Goal: Task Accomplishment & Management: Use online tool/utility

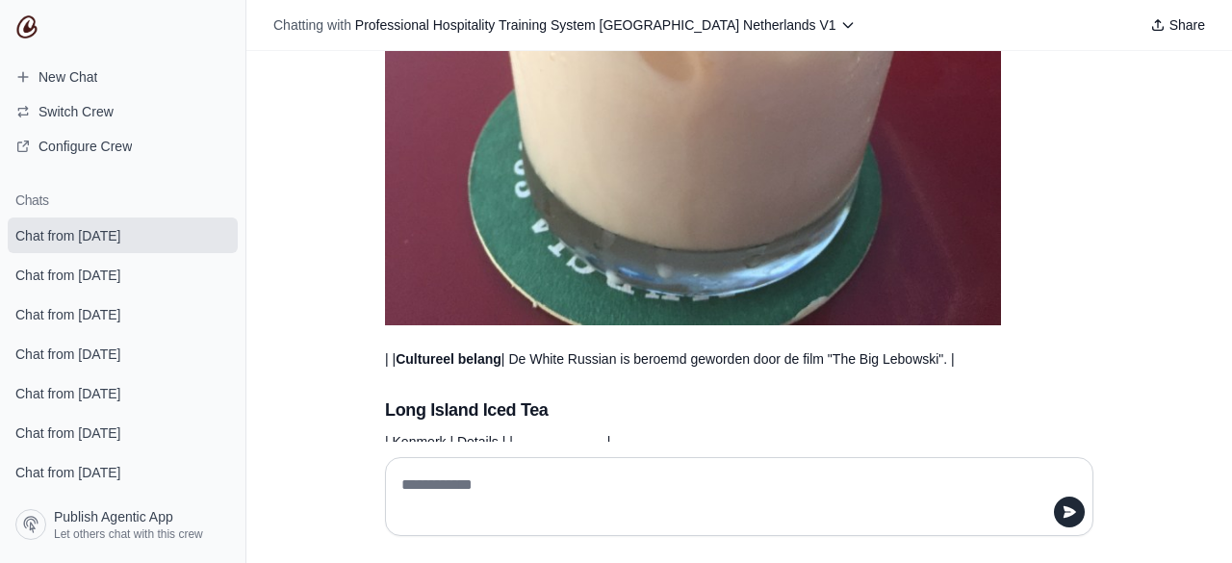
scroll to position [4082, 0]
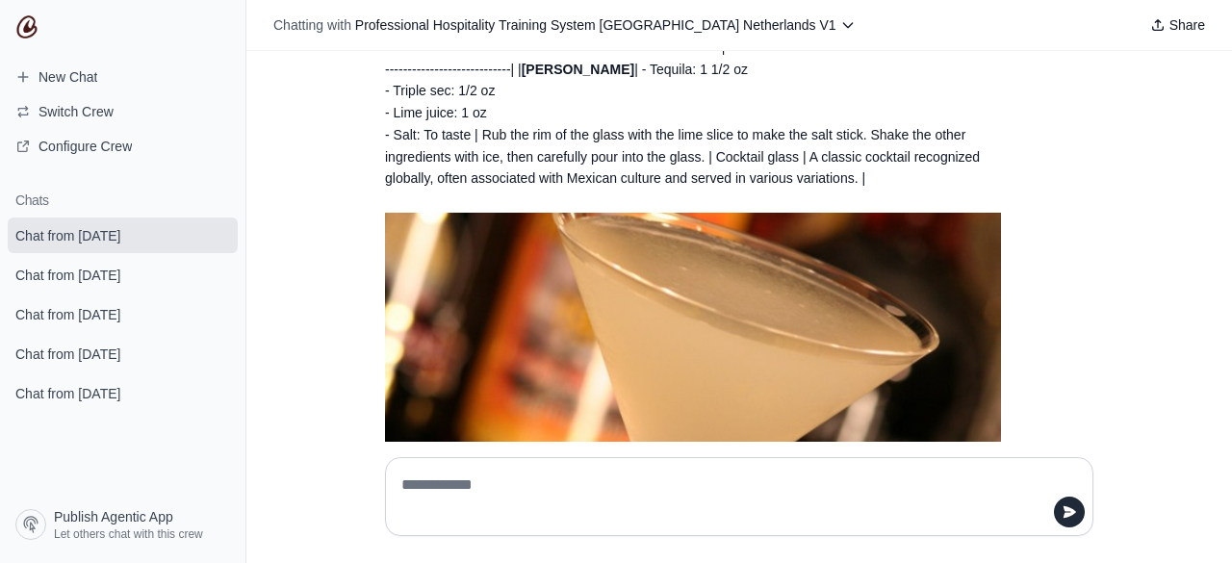
scroll to position [212, 0]
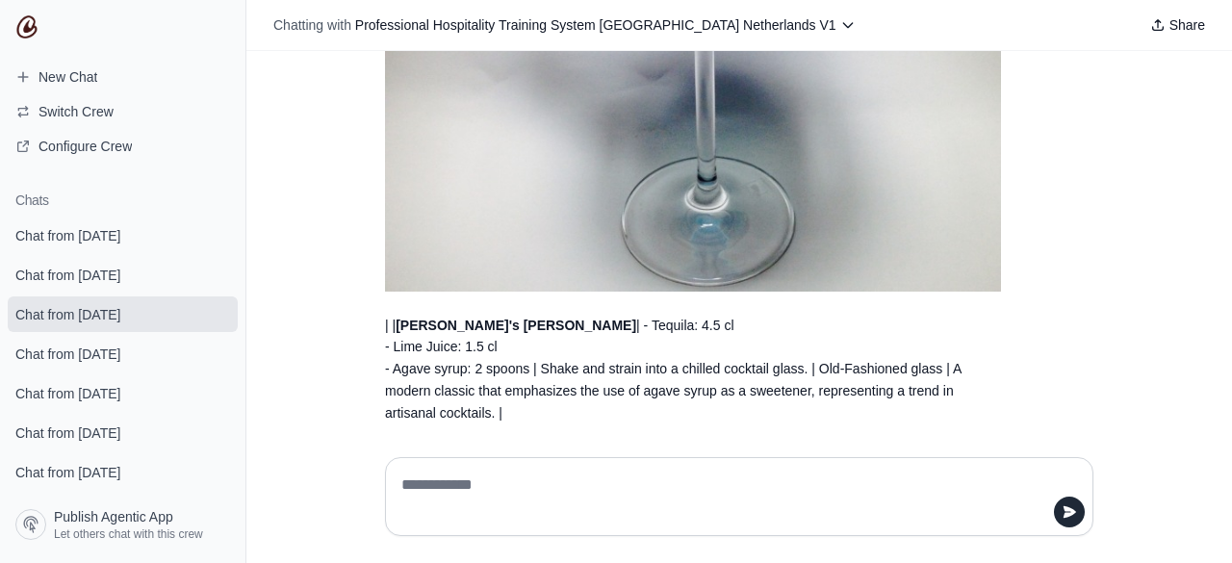
scroll to position [2132, 0]
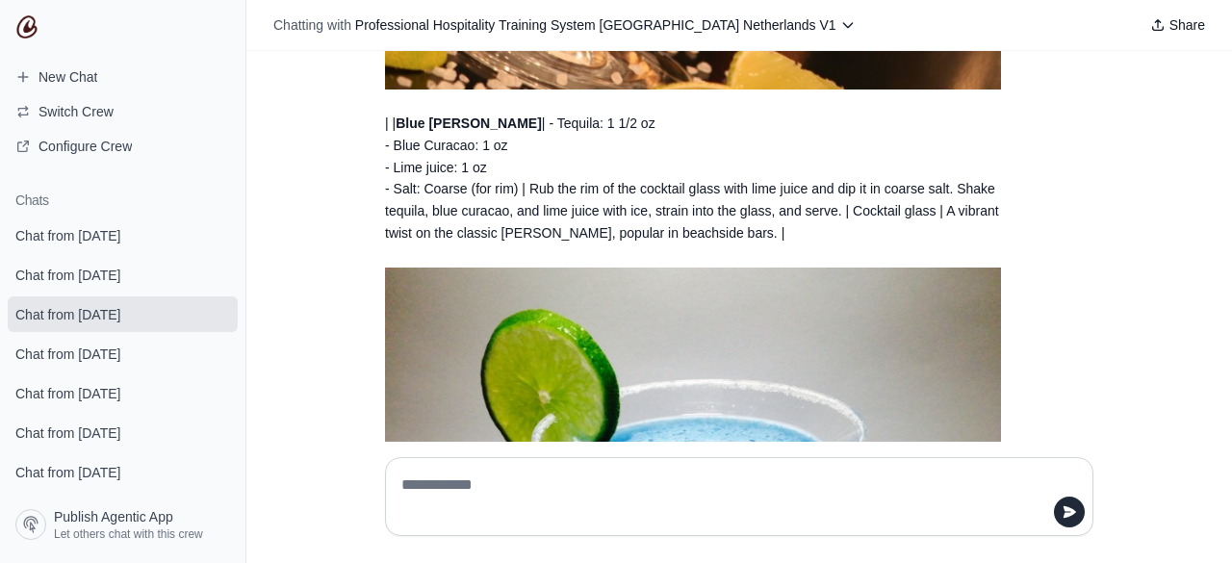
scroll to position [1361, 0]
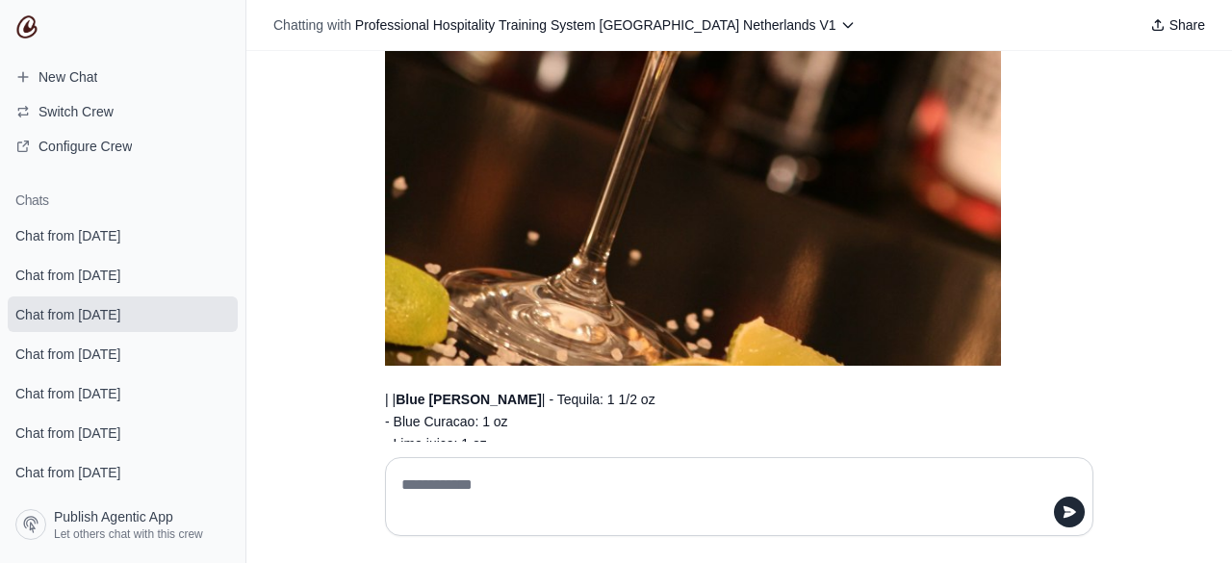
scroll to position [1169, 0]
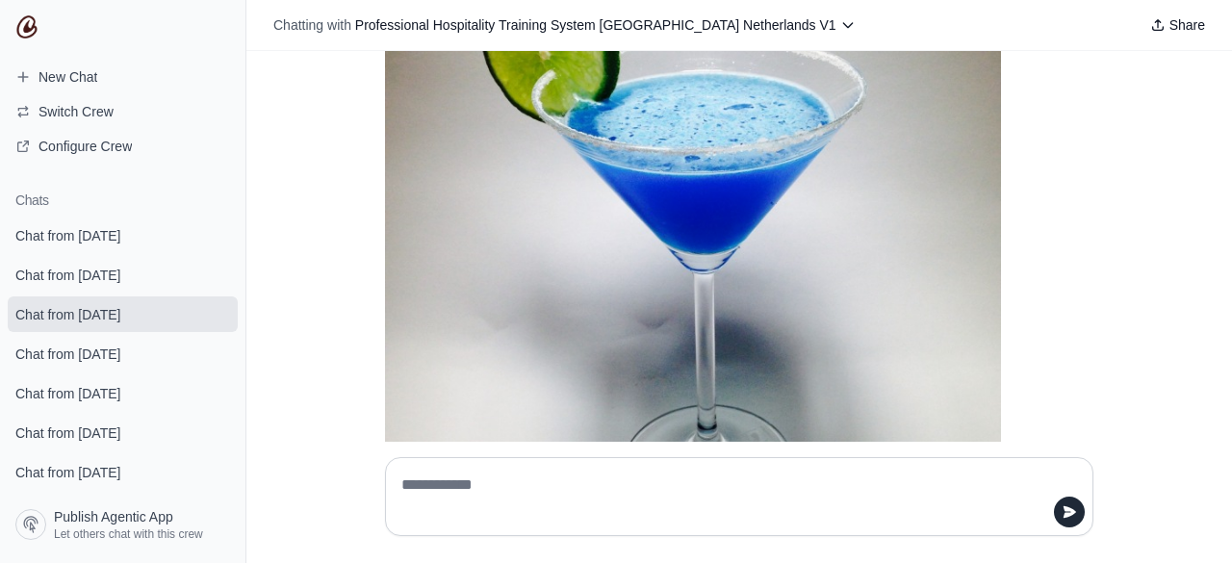
scroll to position [1747, 0]
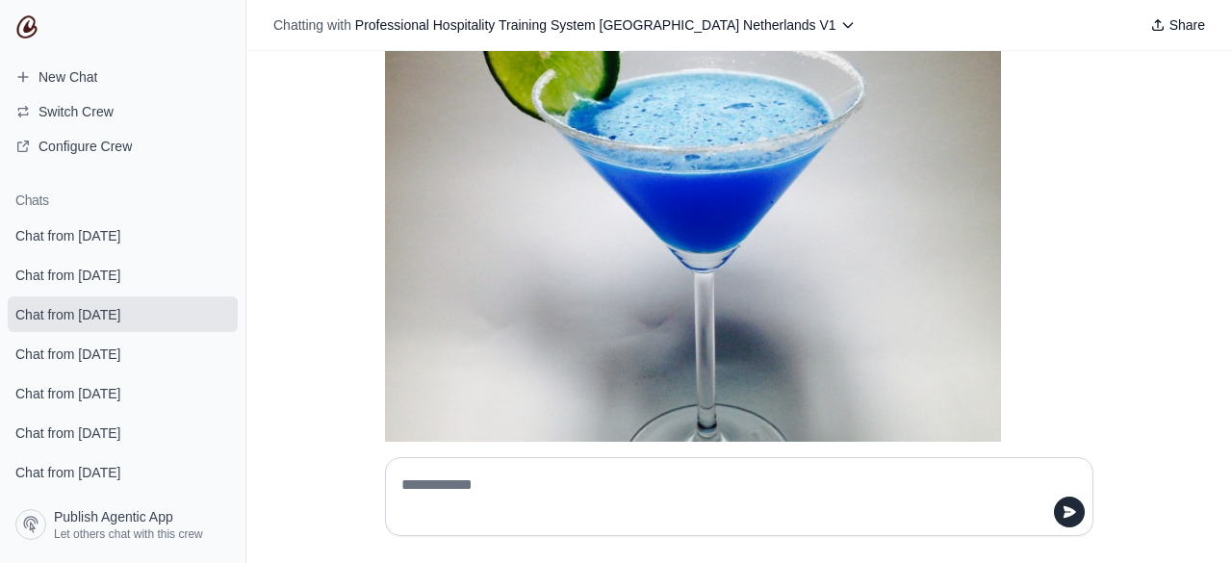
drag, startPoint x: 427, startPoint y: 176, endPoint x: 862, endPoint y: 215, distance: 435.9
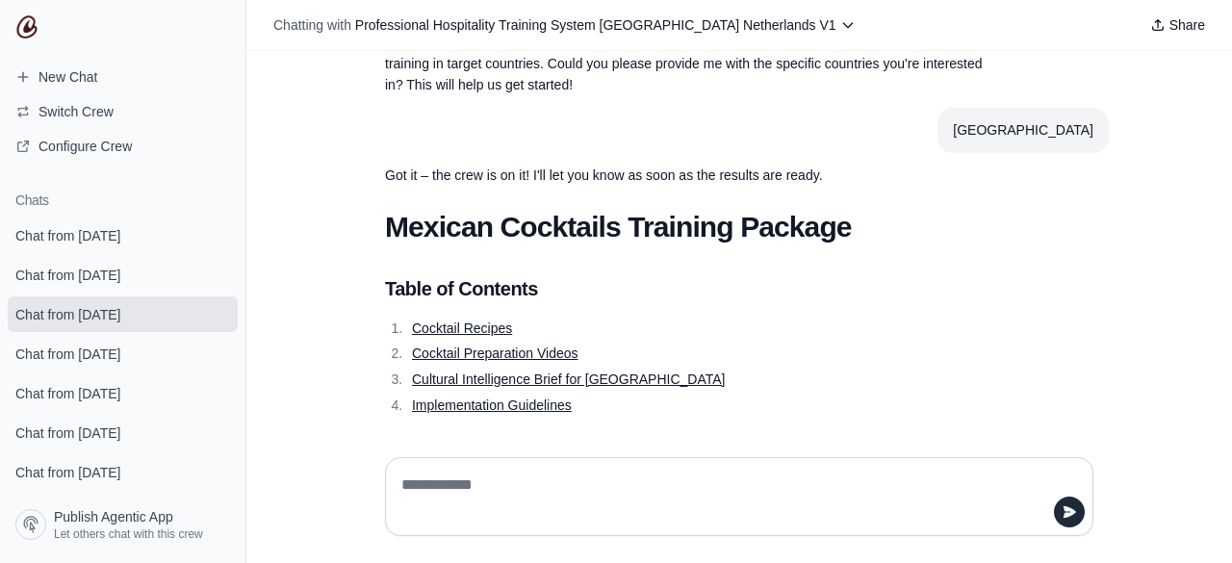
scroll to position [193, 0]
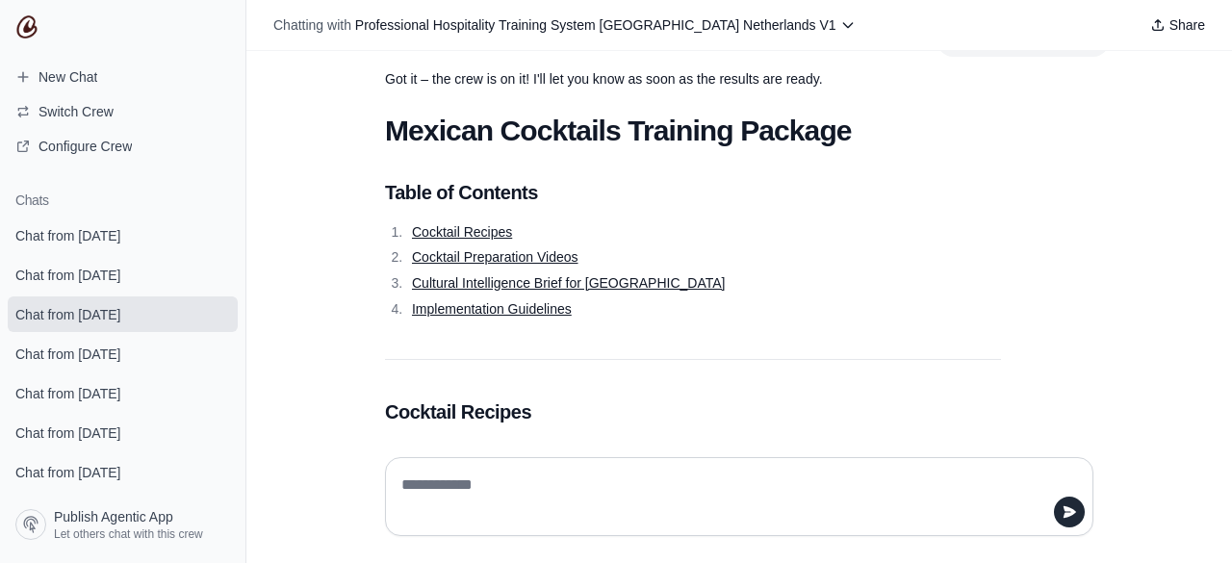
click at [445, 224] on link "Cocktail Recipes" at bounding box center [462, 231] width 100 height 15
click at [468, 259] on link "Cocktail Preparation Videos" at bounding box center [495, 256] width 167 height 15
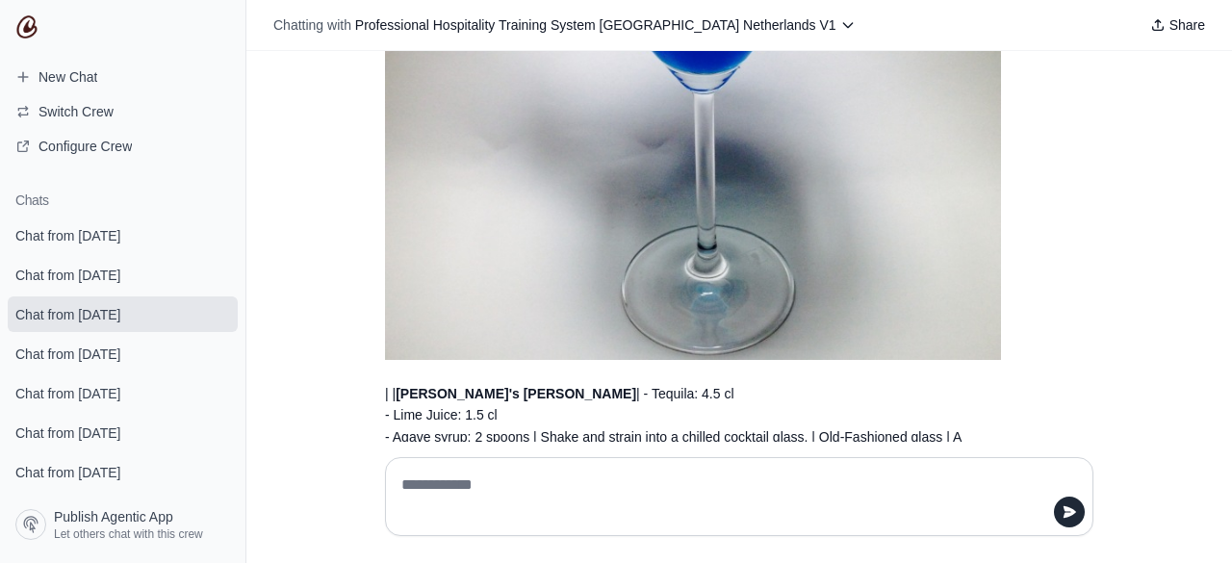
scroll to position [2022, 0]
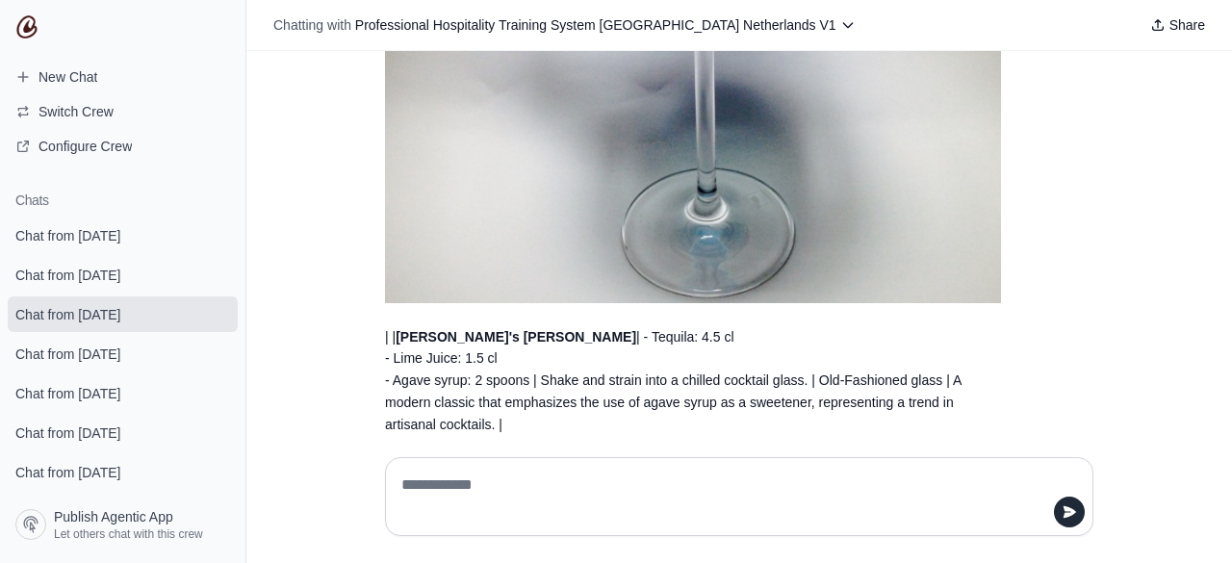
scroll to position [1939, 0]
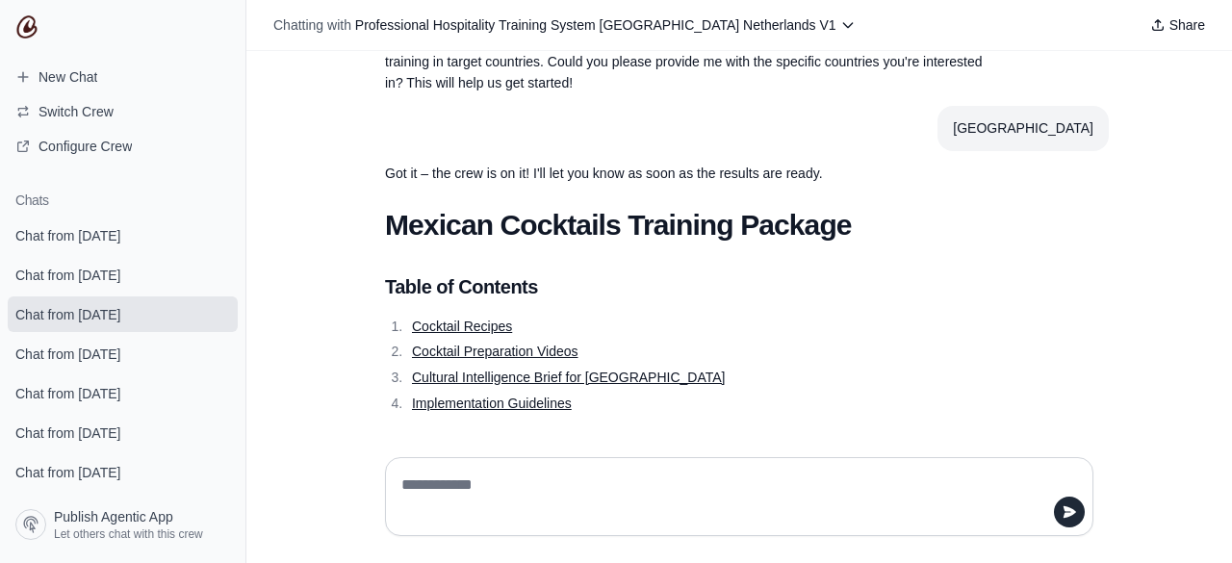
scroll to position [13, 0]
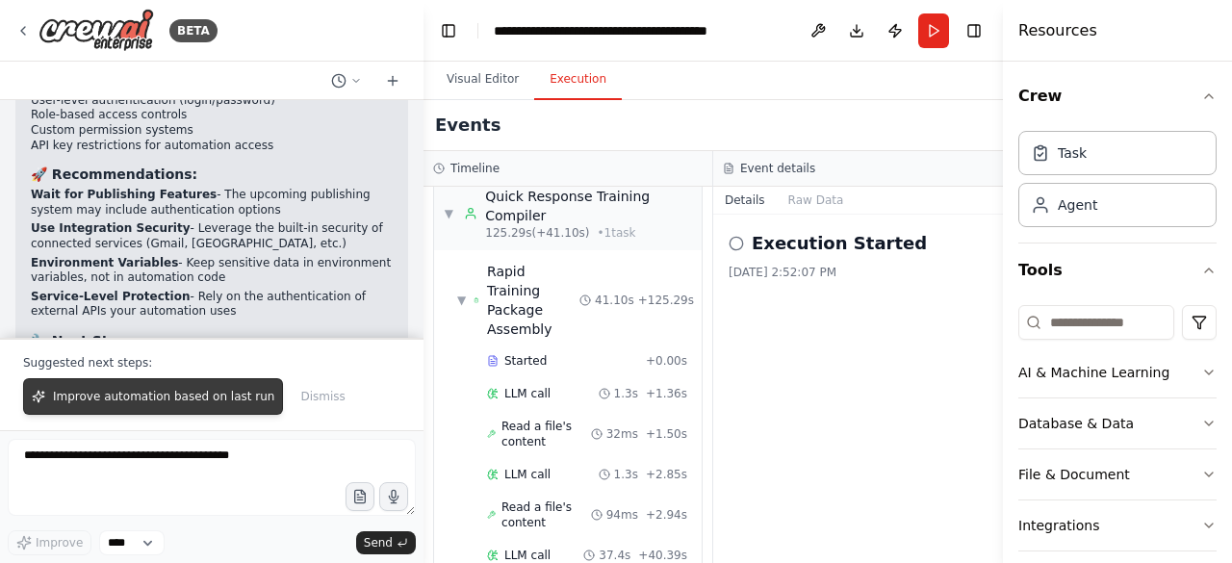
click at [166, 398] on span "Improve automation based on last run" at bounding box center [163, 396] width 221 height 15
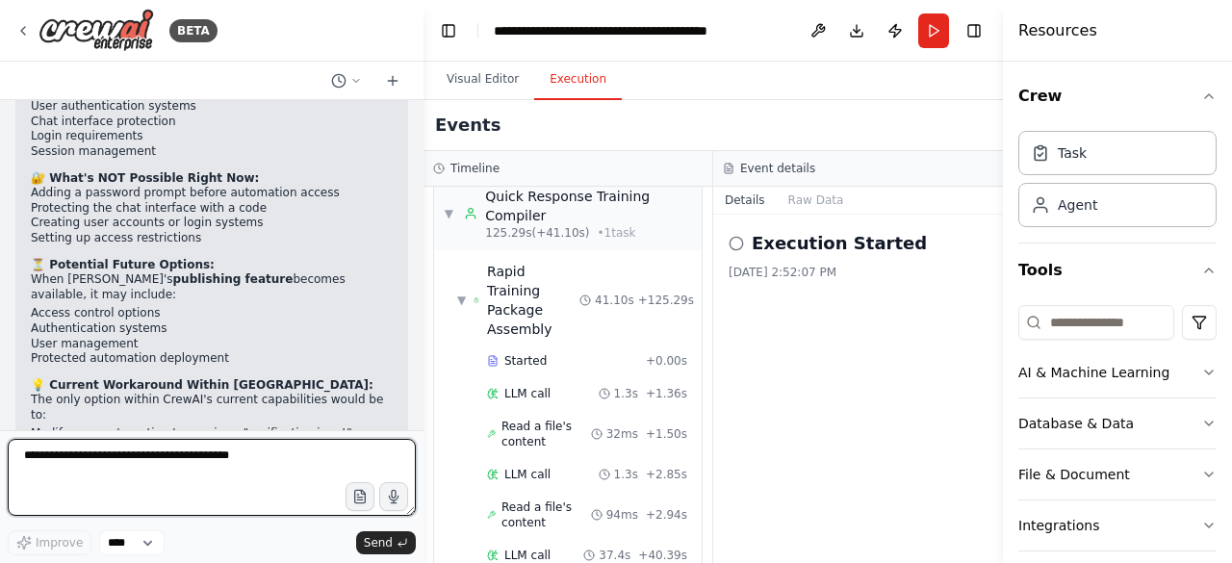
scroll to position [51135, 0]
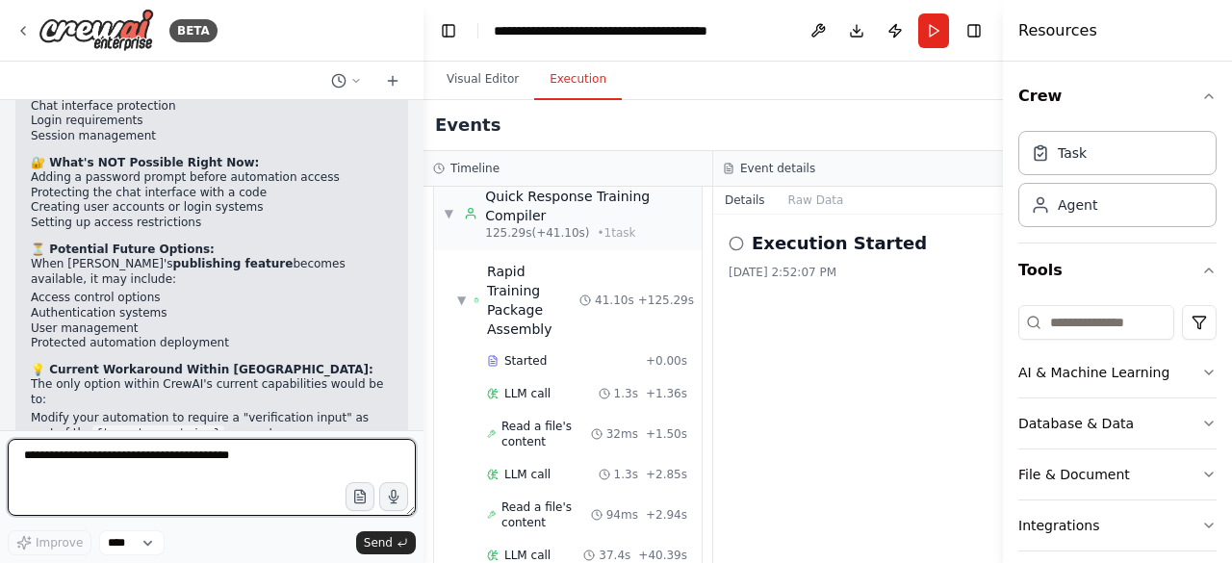
click at [138, 488] on textarea at bounding box center [212, 477] width 408 height 77
click at [32, 459] on textarea at bounding box center [212, 477] width 408 height 77
click at [104, 456] on textarea "**********" at bounding box center [212, 477] width 408 height 77
click at [64, 459] on textarea "**********" at bounding box center [212, 477] width 408 height 77
click at [203, 455] on textarea "**********" at bounding box center [212, 477] width 408 height 77
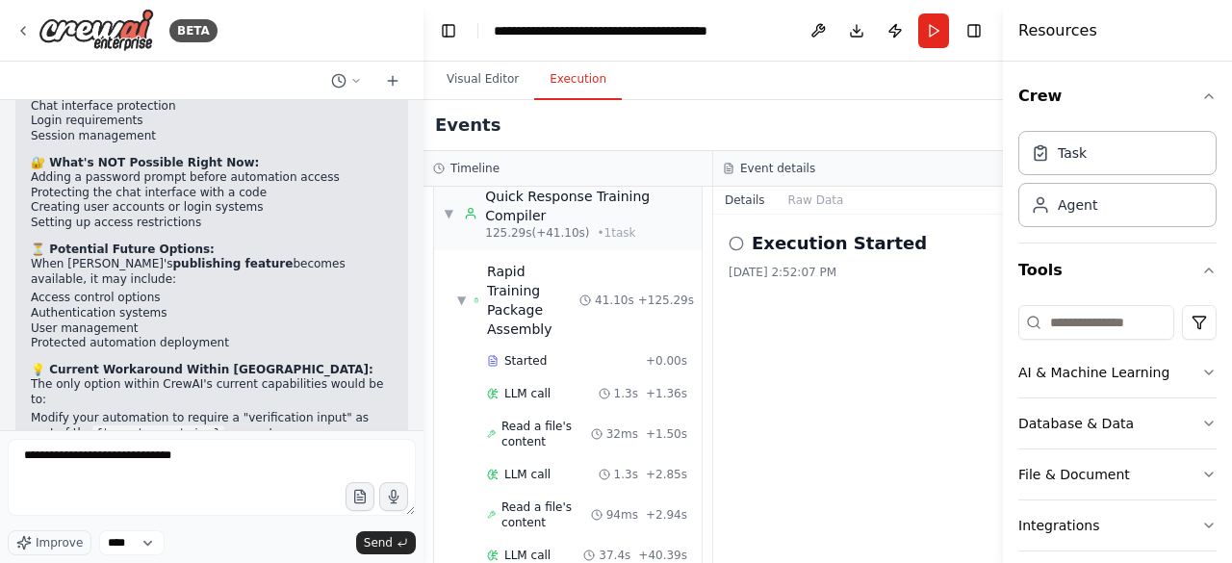
drag, startPoint x: 191, startPoint y: 351, endPoint x: 297, endPoint y: 361, distance: 106.3
copy strong "redesign the automation to be more focused, accurate, and professionally struct…"
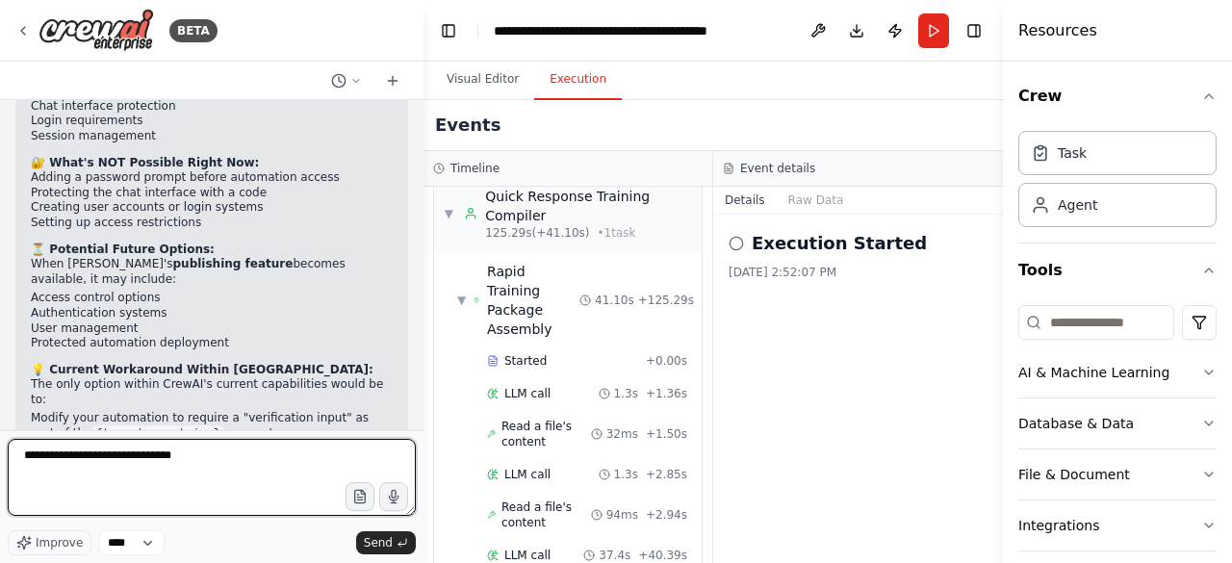
click at [203, 461] on textarea "**********" at bounding box center [212, 477] width 408 height 77
paste textarea "**********"
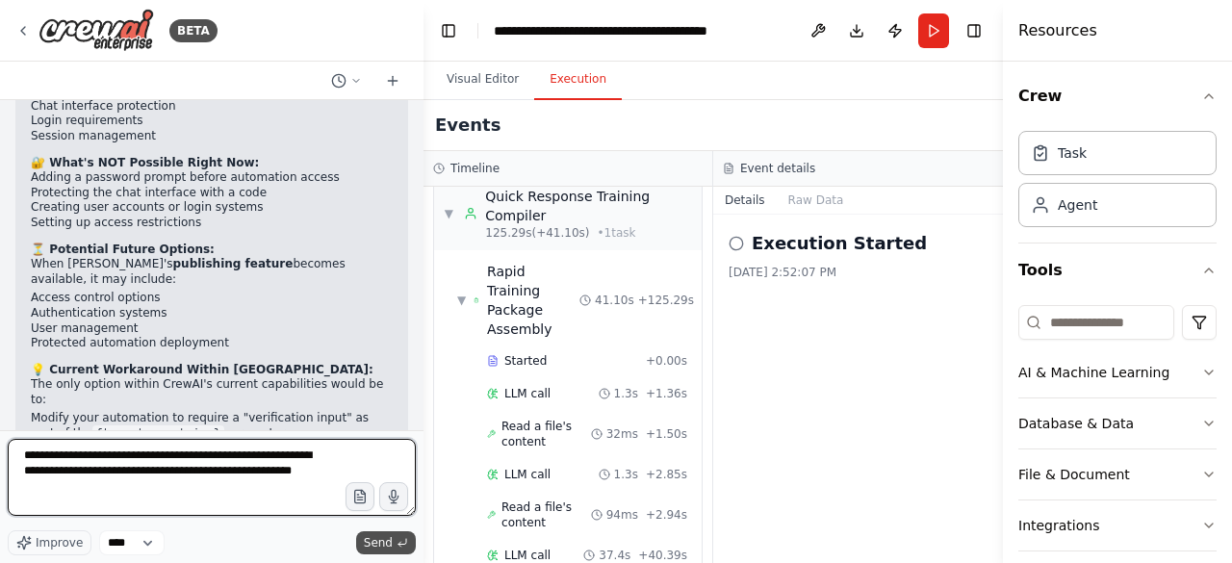
type textarea "**********"
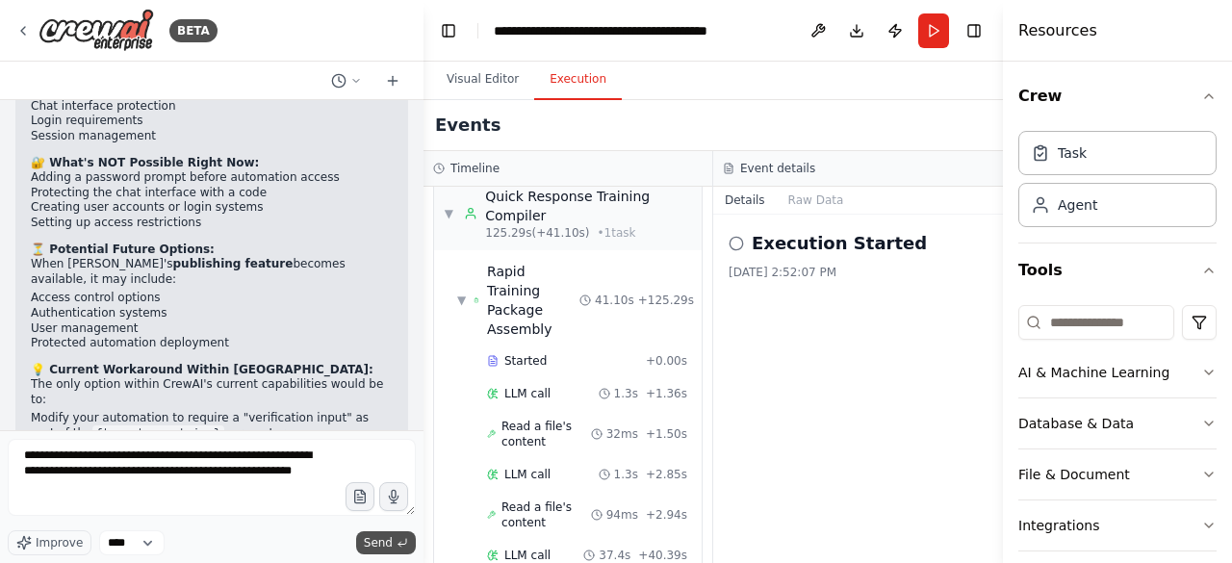
click at [382, 540] on span "Send" at bounding box center [378, 542] width 29 height 15
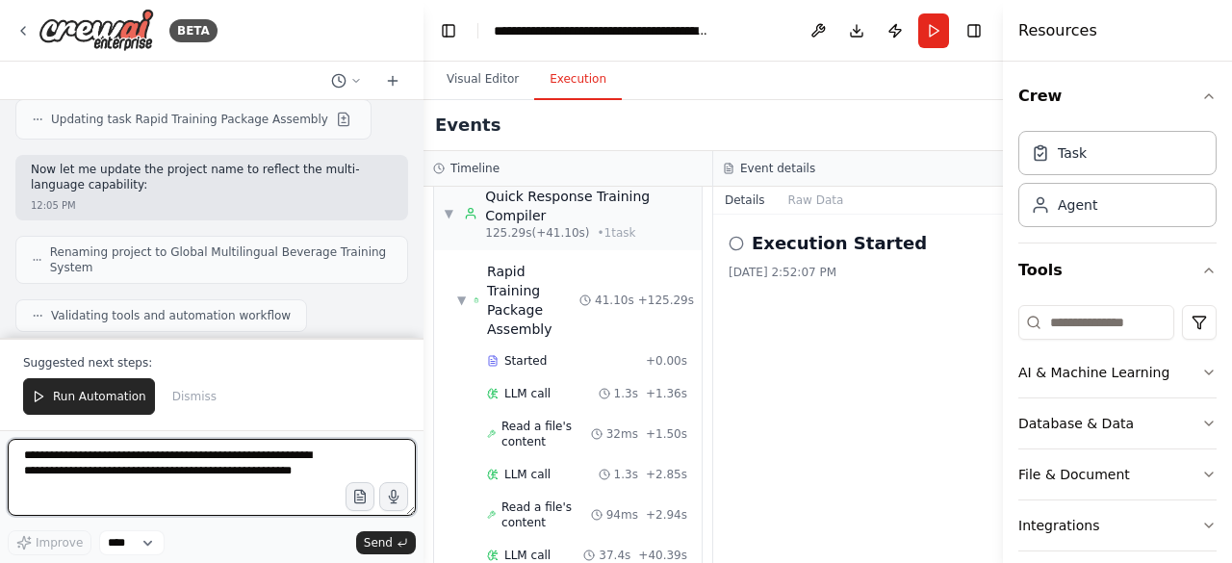
scroll to position [52889, 0]
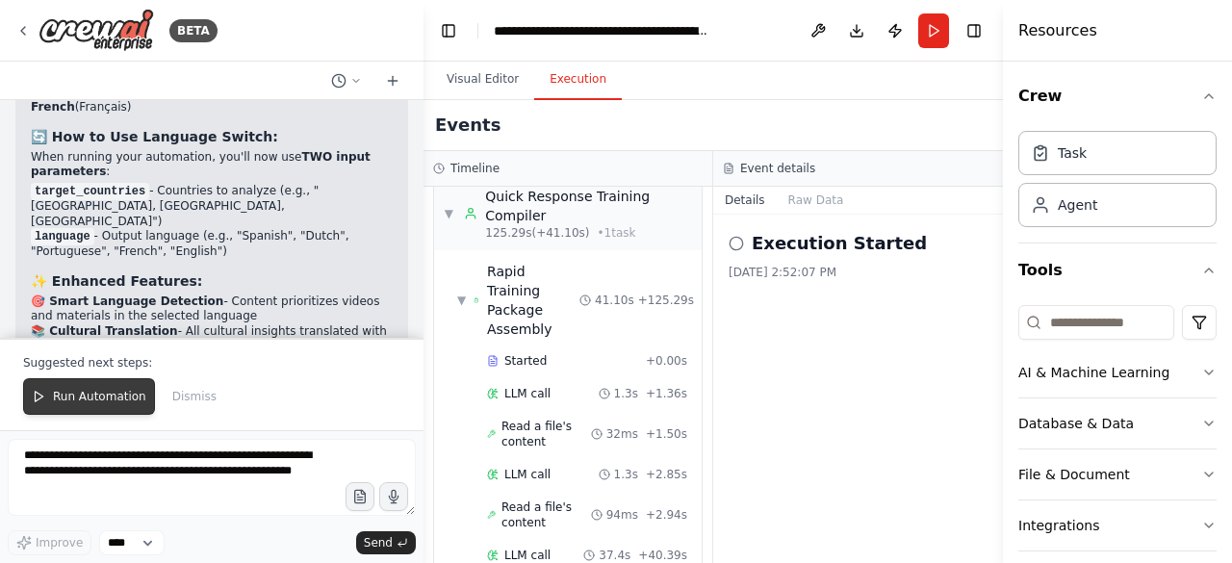
click at [64, 400] on span "Run Automation" at bounding box center [99, 396] width 93 height 15
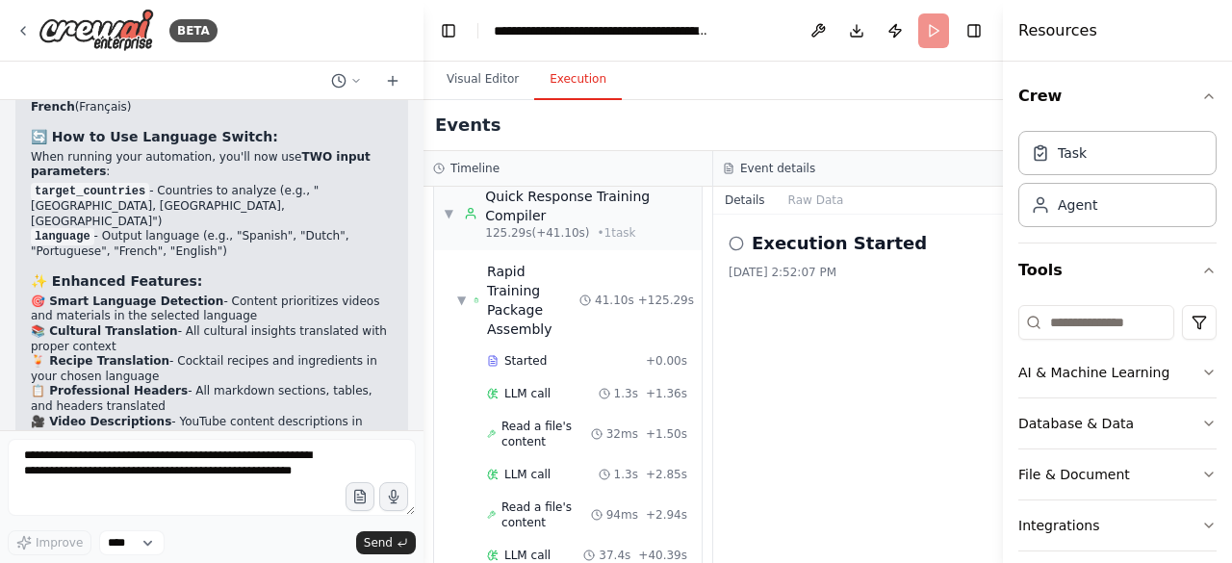
scroll to position [52797, 0]
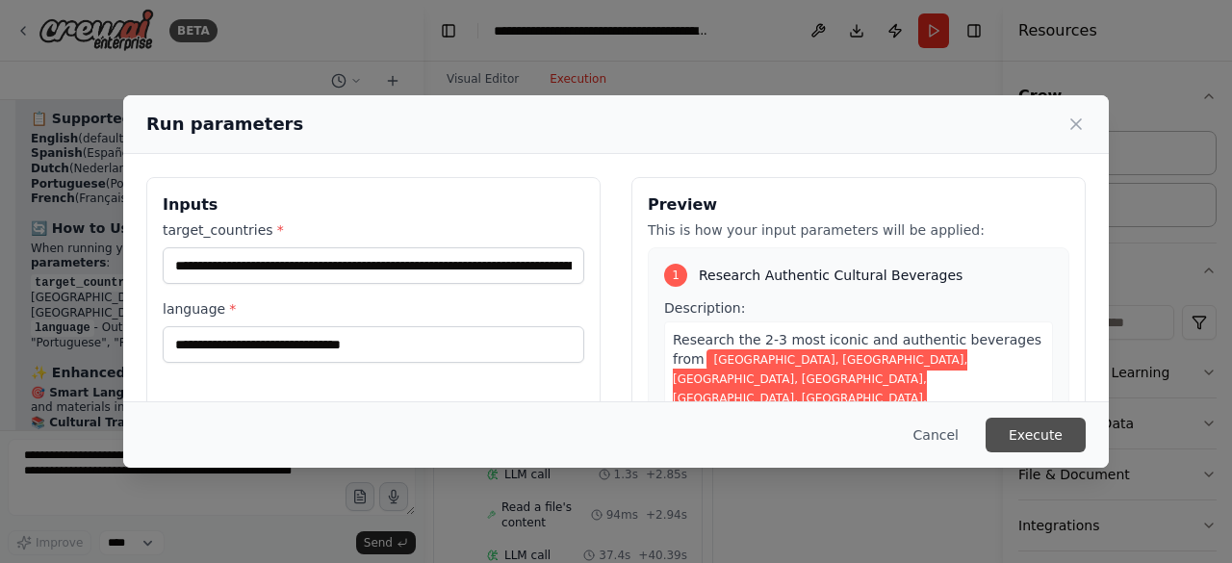
click at [1047, 430] on button "Execute" at bounding box center [1036, 435] width 100 height 35
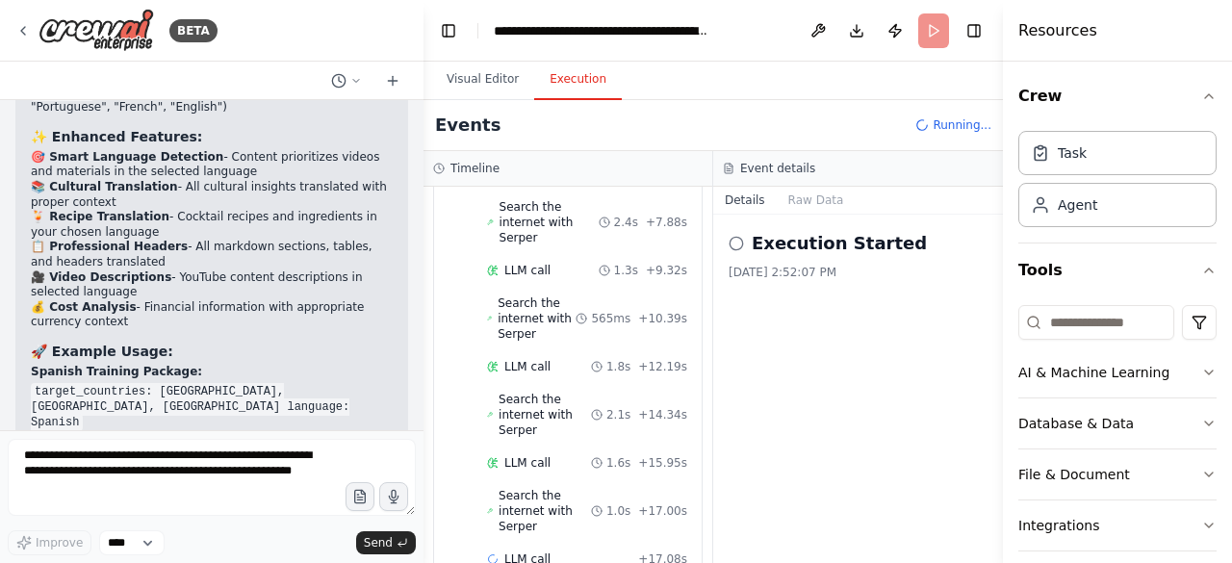
scroll to position [52995, 0]
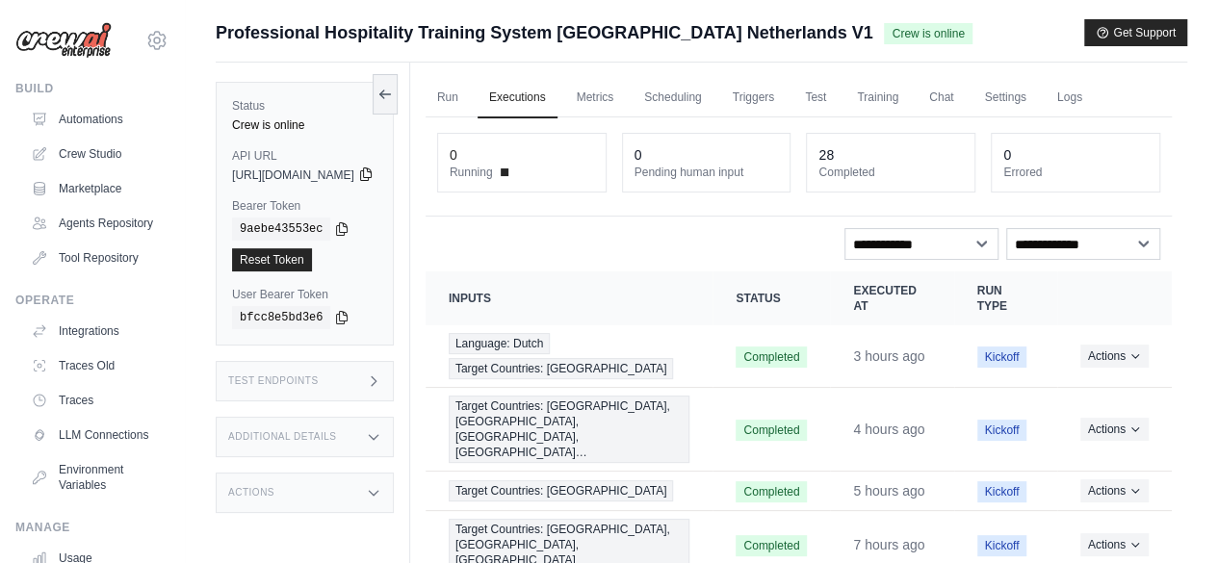
click at [374, 175] on icon at bounding box center [365, 174] width 15 height 15
